Goal: Find specific page/section: Find specific page/section

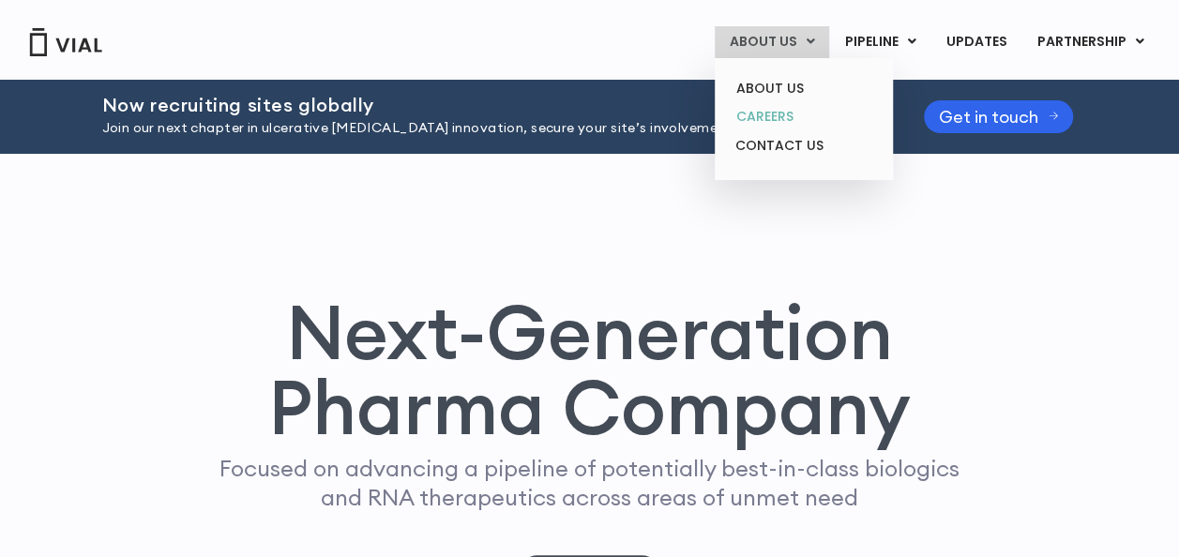
click at [779, 115] on link "CAREERS" at bounding box center [803, 116] width 164 height 29
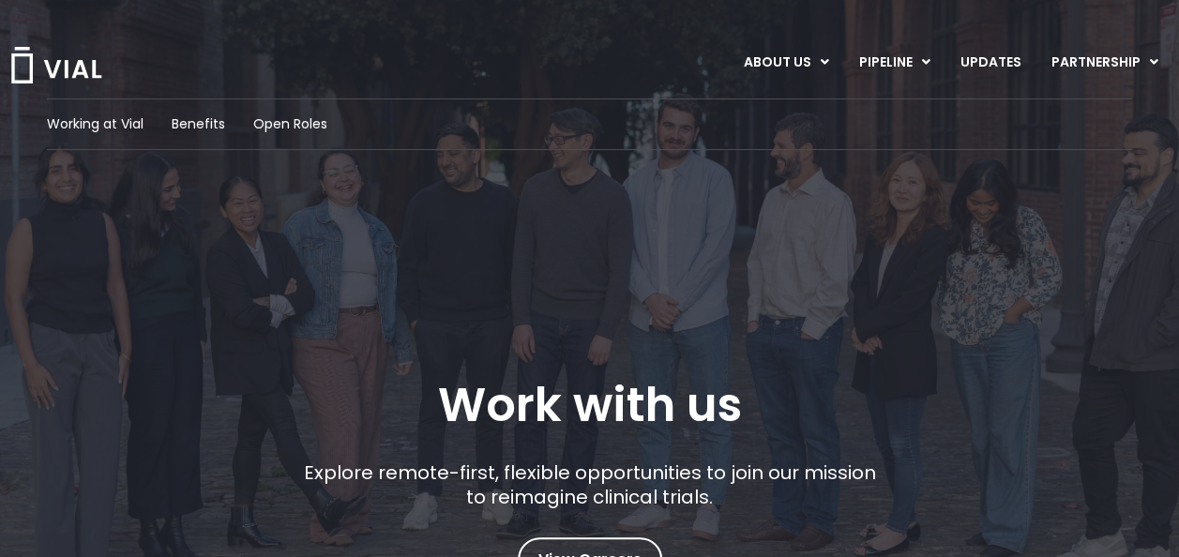
scroll to position [367, 0]
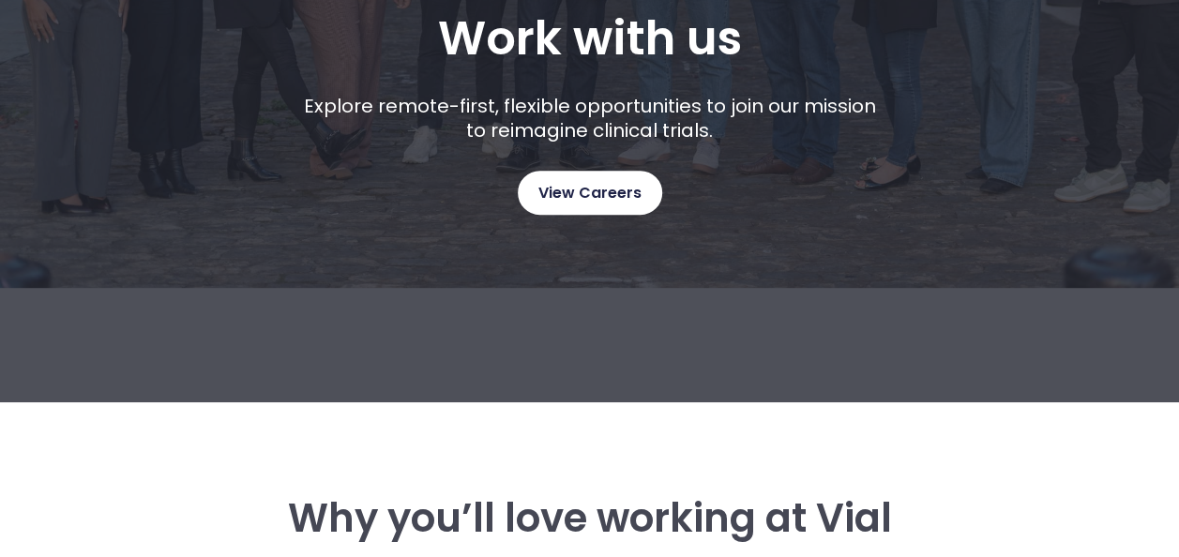
click at [625, 191] on span "View Careers" at bounding box center [589, 193] width 103 height 24
click at [575, 199] on span "View Careers" at bounding box center [589, 193] width 103 height 24
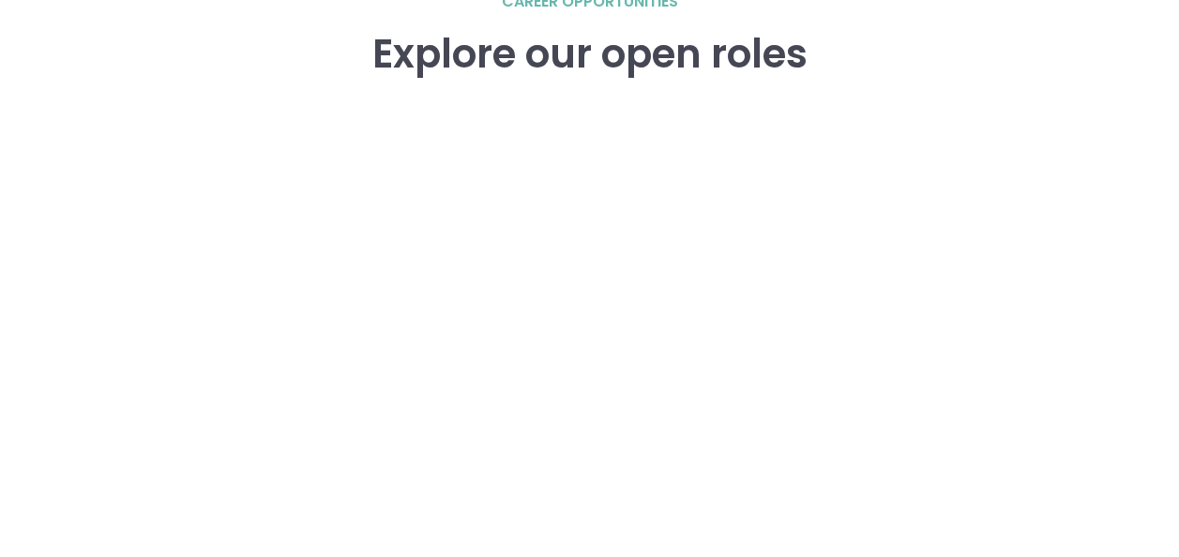
scroll to position [2698, 0]
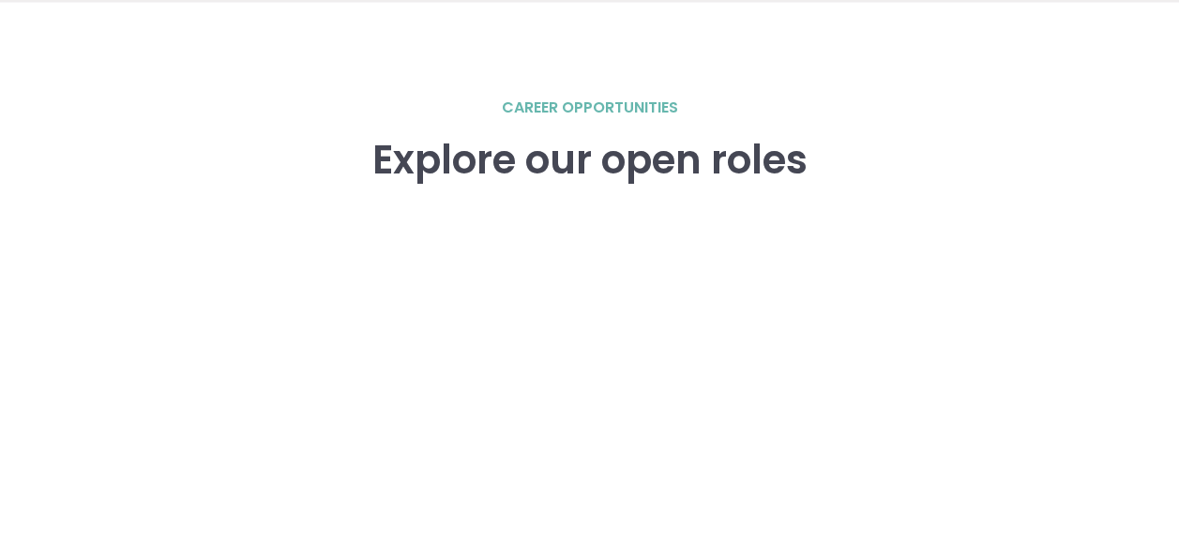
scroll to position [2595, 0]
